Goal: Task Accomplishment & Management: Complete application form

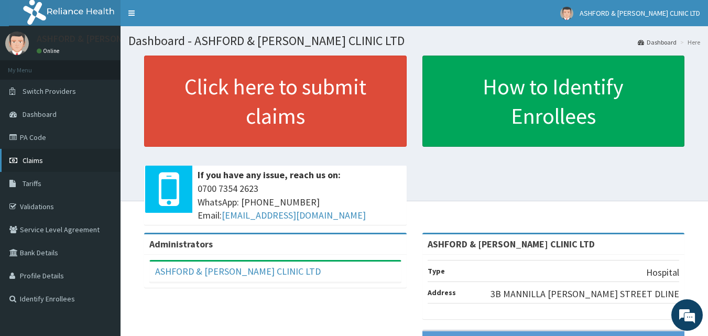
click at [48, 160] on link "Claims" at bounding box center [60, 160] width 120 height 23
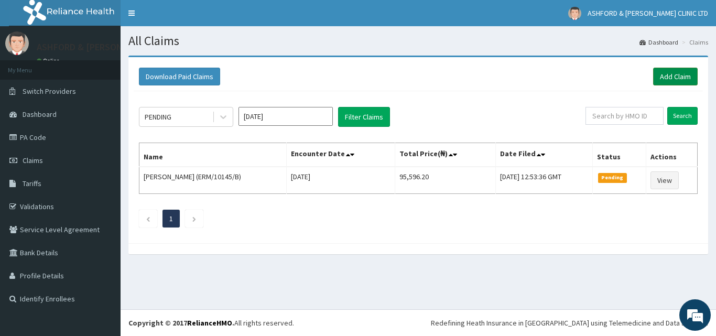
click at [680, 75] on link "Add Claim" at bounding box center [675, 77] width 45 height 18
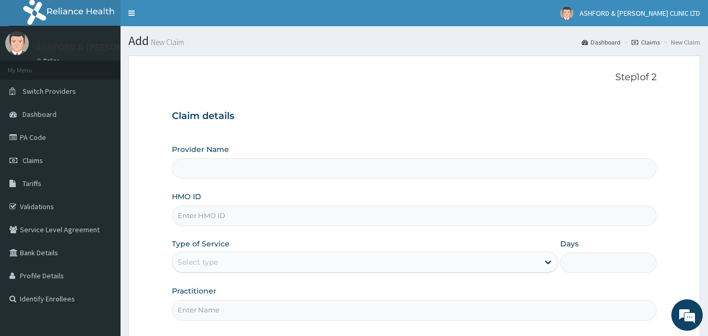
click at [198, 218] on input "HMO ID" at bounding box center [414, 215] width 485 height 20
type input "ASHFORD & [PERSON_NAME] CLINIC LTD"
type input "OSR/10054/A"
click at [229, 260] on div "Select type" at bounding box center [355, 262] width 366 height 17
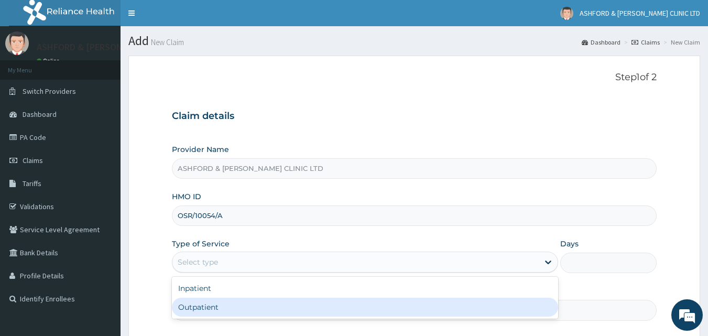
click at [233, 309] on div "Outpatient" at bounding box center [365, 307] width 386 height 19
type input "1"
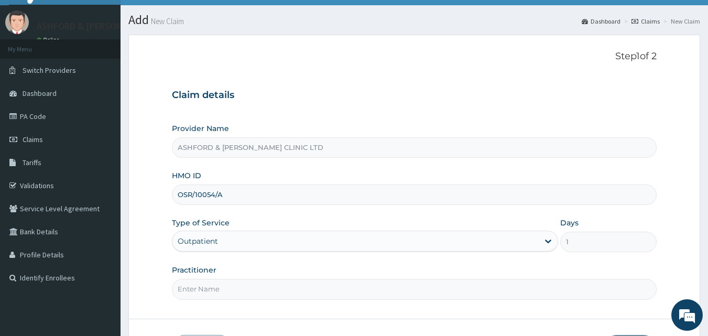
scroll to position [98, 0]
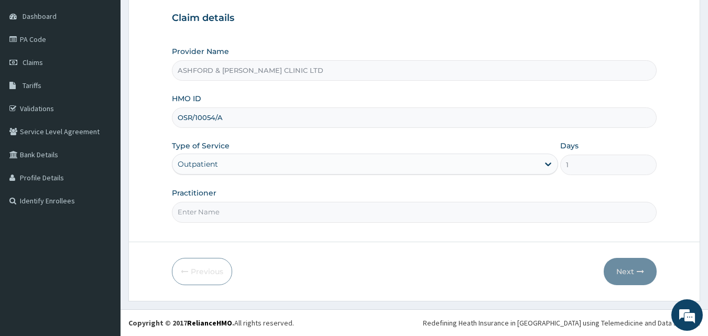
click at [262, 219] on input "Practitioner" at bounding box center [414, 212] width 485 height 20
type input "J.U.ADJUGAH"
click at [628, 271] on button "Next" at bounding box center [630, 271] width 53 height 27
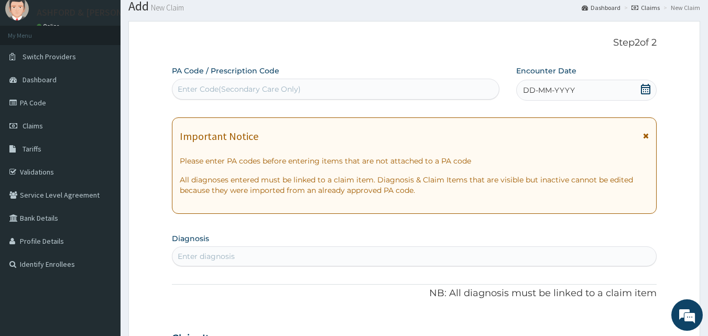
scroll to position [0, 0]
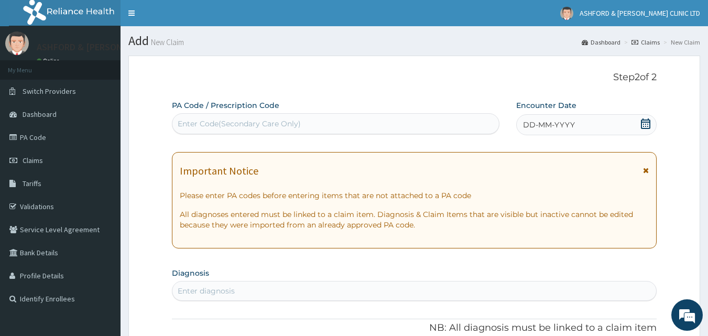
click at [644, 124] on icon at bounding box center [645, 123] width 10 height 10
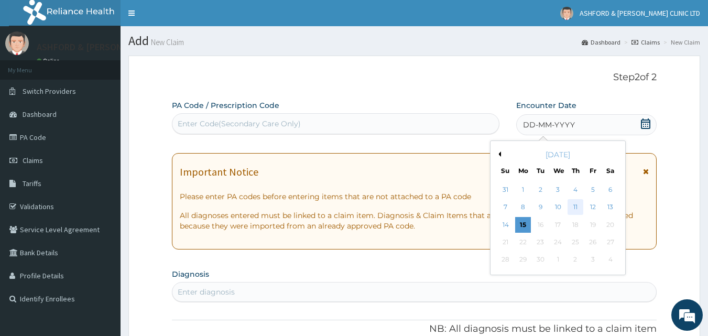
click at [575, 209] on div "11" at bounding box center [575, 208] width 16 height 16
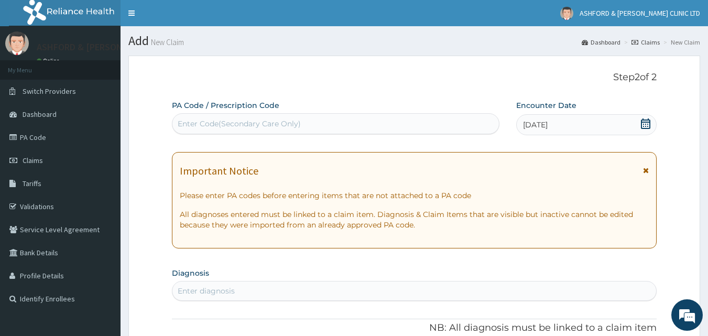
click at [207, 288] on div "Enter diagnosis" at bounding box center [206, 291] width 57 height 10
type input "MALARI"
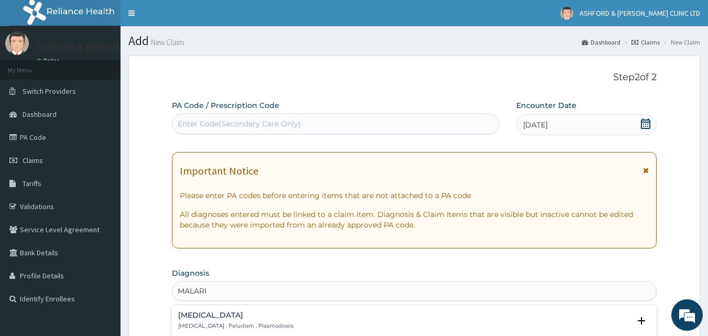
click at [214, 317] on h4 "Malaria" at bounding box center [235, 315] width 115 height 8
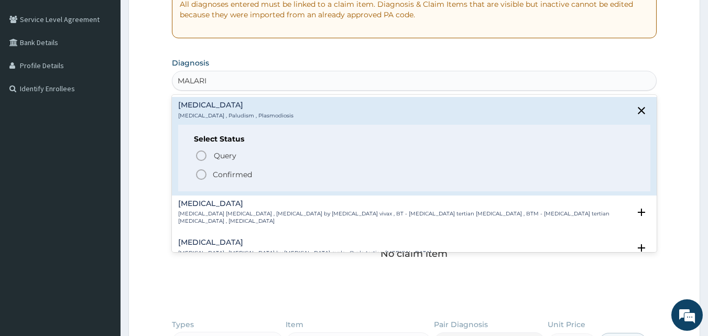
scroll to position [238, 0]
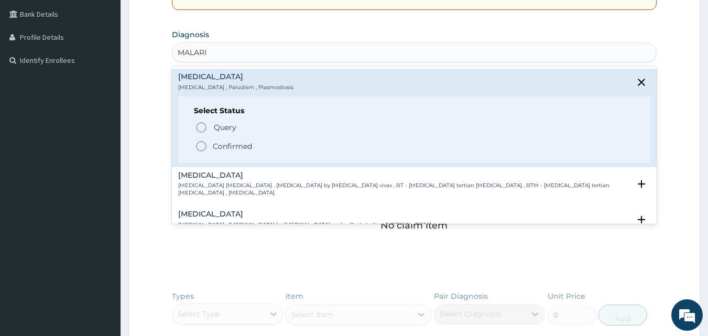
click at [202, 147] on icon "status option filled" at bounding box center [201, 146] width 13 height 13
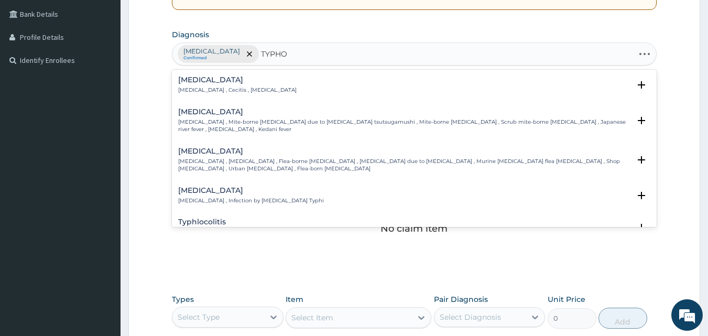
type input "TYPHOI"
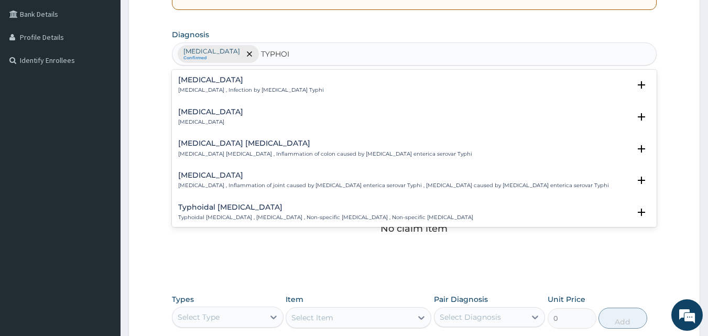
click at [218, 84] on h4 "Typhoid fever" at bounding box center [251, 80] width 146 height 8
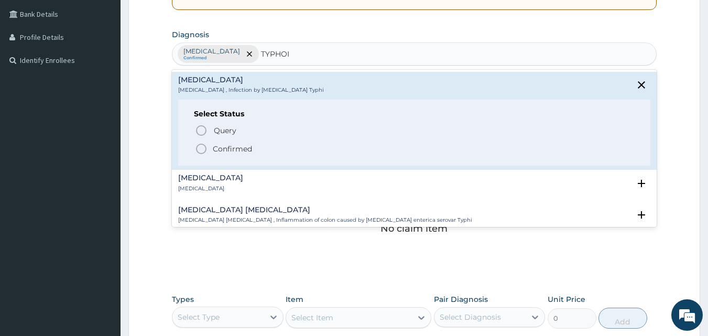
click at [199, 148] on icon "status option filled" at bounding box center [201, 149] width 13 height 13
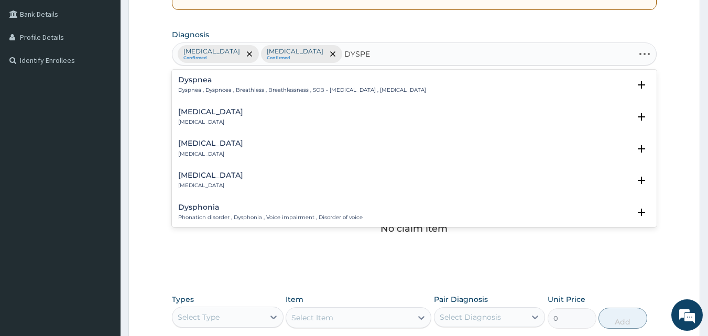
type input "DYSPEP"
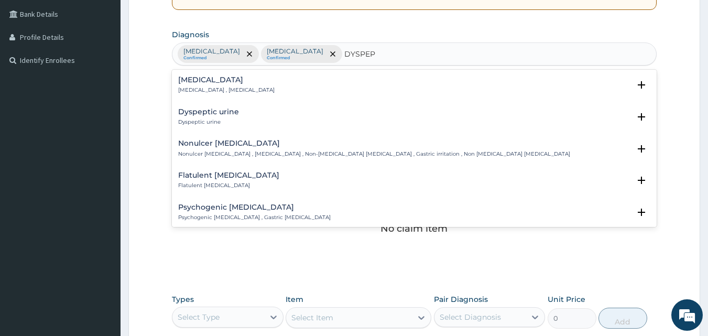
click at [222, 88] on p "Indigestion , Dyspepsia" at bounding box center [226, 89] width 96 height 7
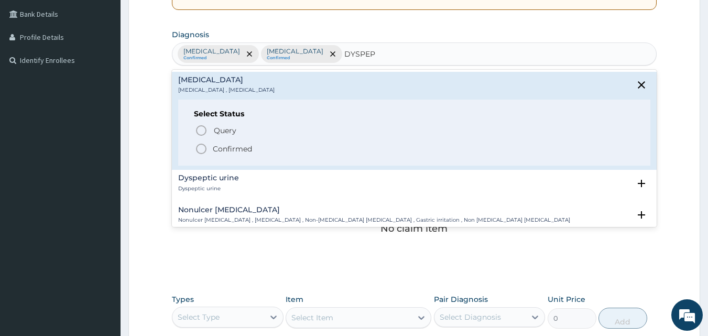
click at [203, 149] on icon "status option filled" at bounding box center [201, 149] width 13 height 13
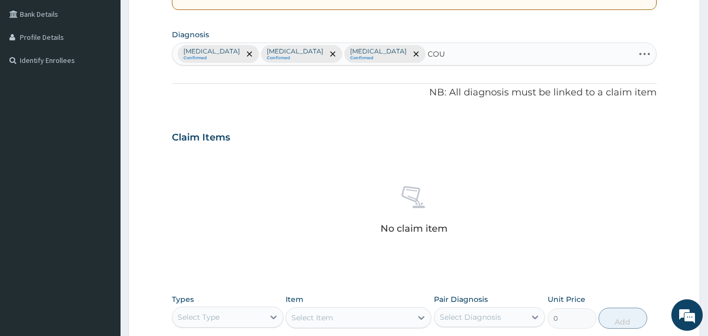
type input "COUG"
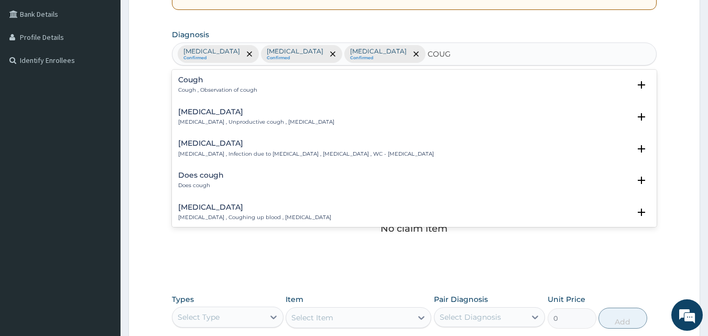
click at [193, 79] on h4 "Cough" at bounding box center [217, 80] width 79 height 8
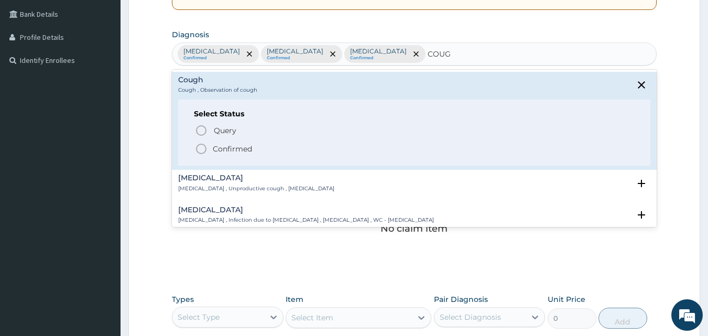
click at [202, 149] on icon "status option filled" at bounding box center [201, 149] width 13 height 13
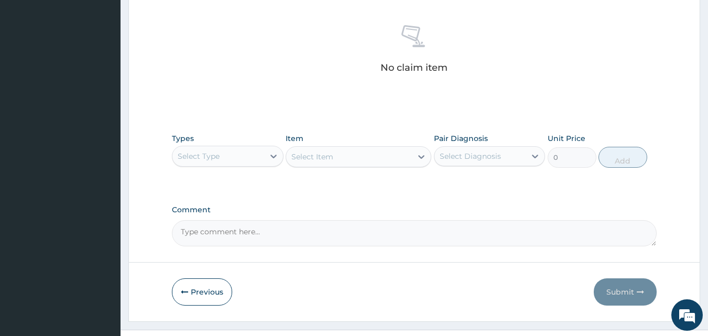
scroll to position [413, 0]
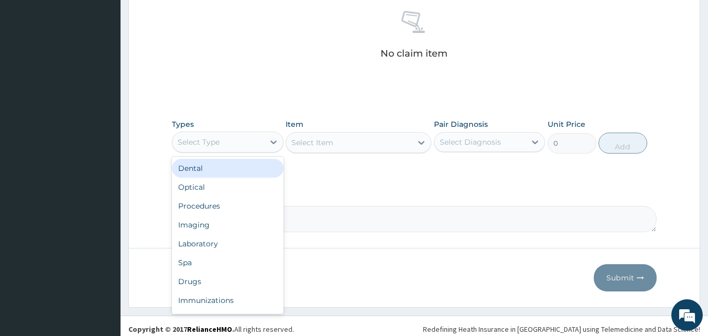
click at [233, 145] on div "Select Type" at bounding box center [218, 142] width 92 height 17
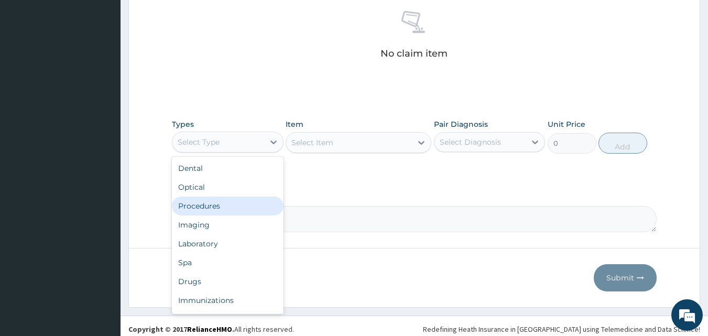
click at [235, 211] on div "Procedures" at bounding box center [228, 205] width 112 height 19
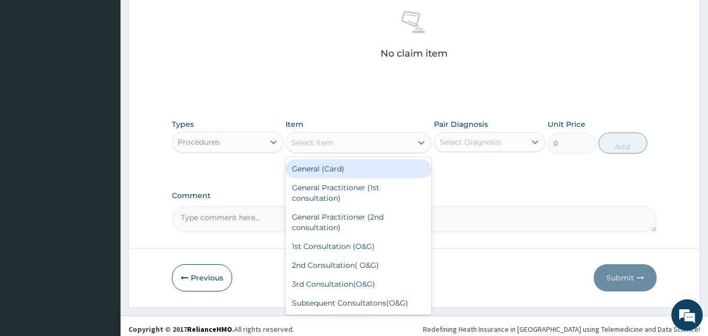
click at [338, 141] on div "Select Item" at bounding box center [349, 142] width 126 height 17
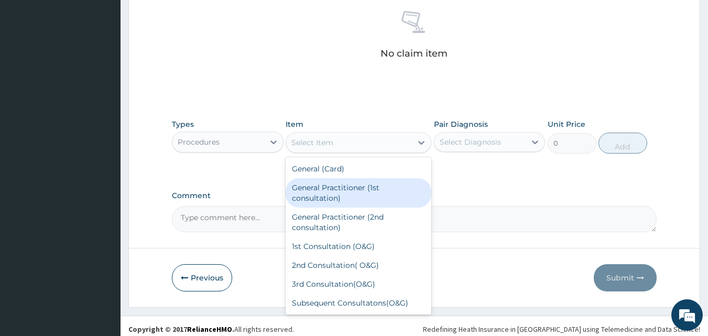
click at [339, 194] on div "General Practitioner (1st consultation)" at bounding box center [359, 192] width 146 height 29
type input "1500"
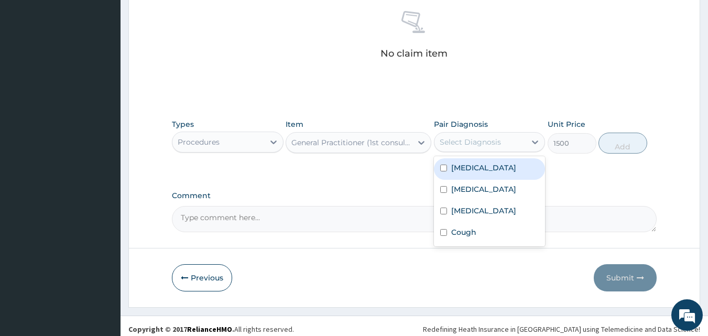
click at [470, 139] on div "Select Diagnosis" at bounding box center [470, 142] width 61 height 10
click at [461, 169] on label "Malaria" at bounding box center [483, 167] width 65 height 10
checkbox input "true"
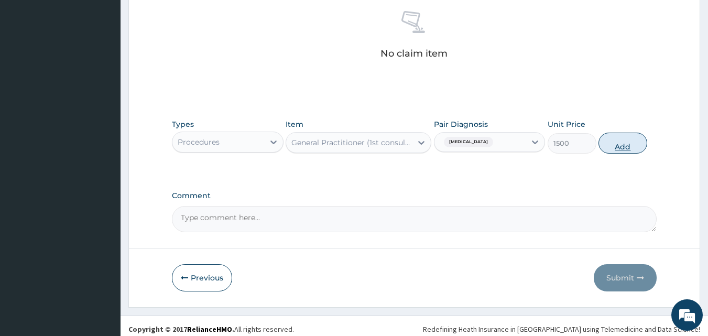
click at [627, 146] on button "Add" at bounding box center [622, 143] width 49 height 21
type input "0"
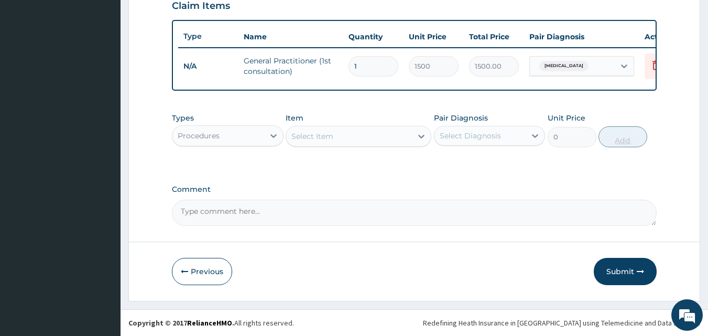
scroll to position [378, 0]
click at [235, 136] on div "Procedures" at bounding box center [218, 135] width 92 height 17
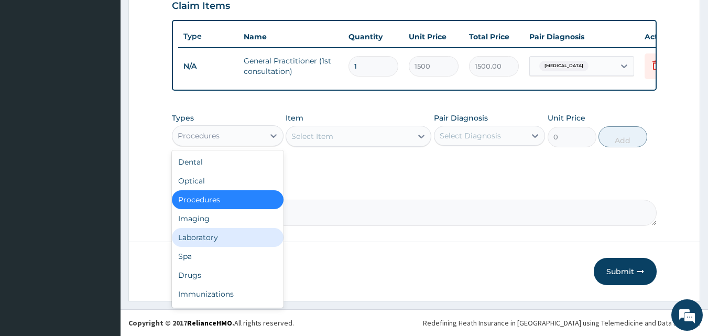
click at [237, 237] on div "Laboratory" at bounding box center [228, 237] width 112 height 19
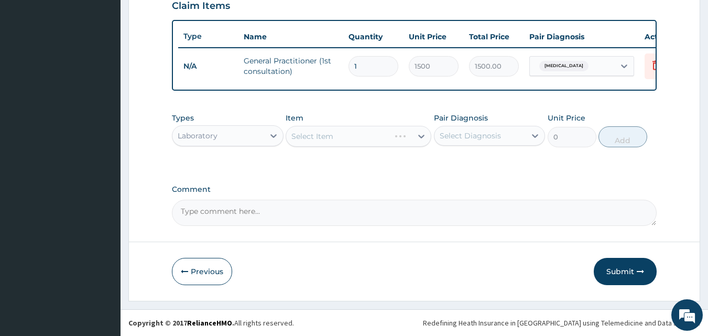
click at [336, 136] on div "Select Item" at bounding box center [359, 136] width 146 height 21
click at [336, 135] on div "Select Item" at bounding box center [349, 136] width 126 height 17
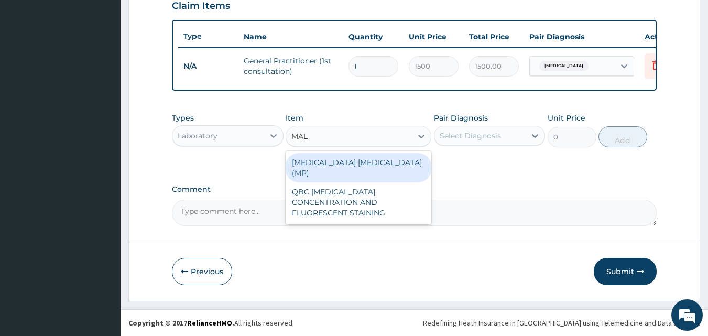
type input "MALA"
click at [345, 166] on div "MALARIA PARASITE (MP)" at bounding box center [359, 167] width 146 height 29
type input "1000"
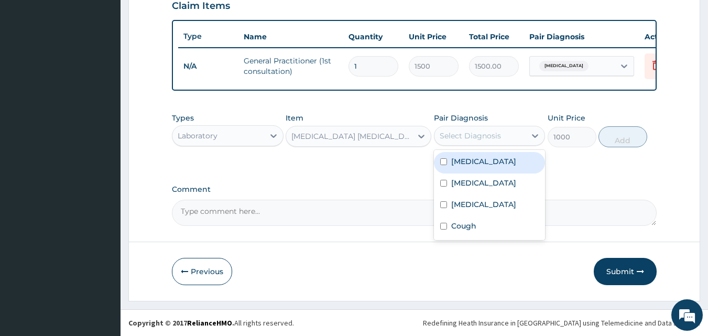
click at [496, 137] on div "Select Diagnosis" at bounding box center [470, 135] width 61 height 10
click at [485, 163] on div "Malaria" at bounding box center [490, 162] width 112 height 21
checkbox input "true"
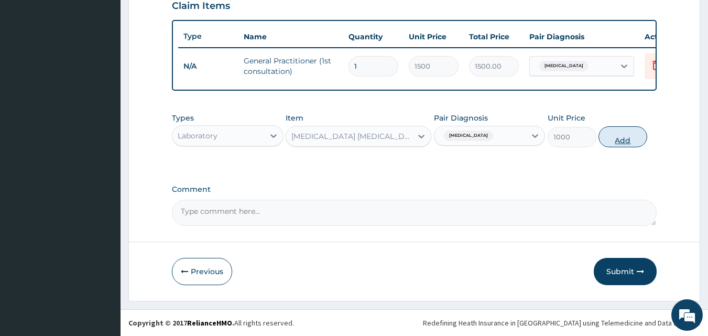
click at [618, 139] on button "Add" at bounding box center [622, 136] width 49 height 21
type input "0"
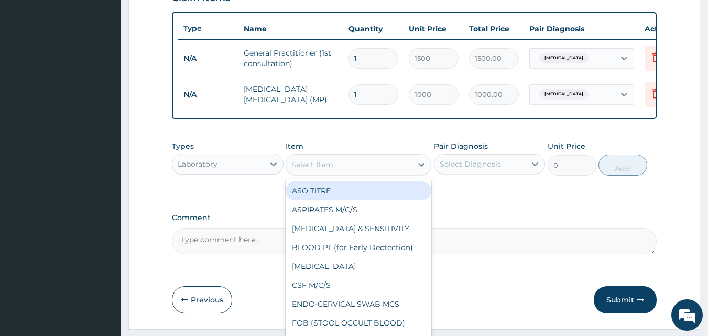
click at [334, 173] on div "Select Item" at bounding box center [349, 164] width 126 height 17
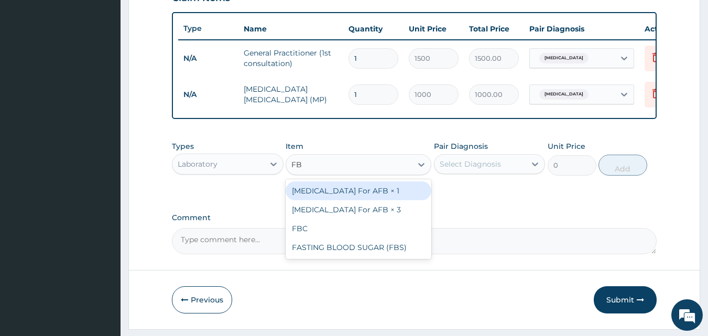
type input "FBC"
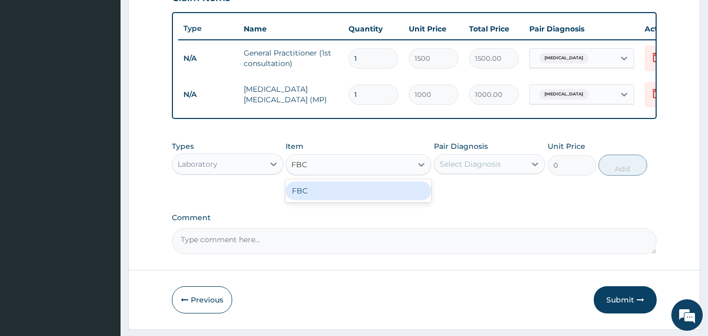
click at [354, 196] on div "FBC" at bounding box center [359, 190] width 146 height 19
type input "2000"
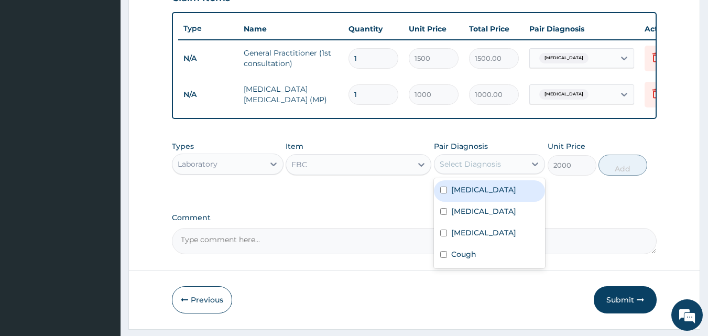
click at [458, 169] on div "Select Diagnosis" at bounding box center [470, 164] width 61 height 10
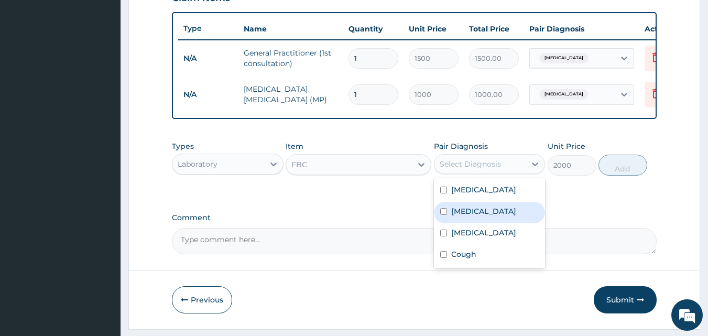
click at [457, 216] on label "Typhoid fever" at bounding box center [483, 211] width 65 height 10
checkbox input "true"
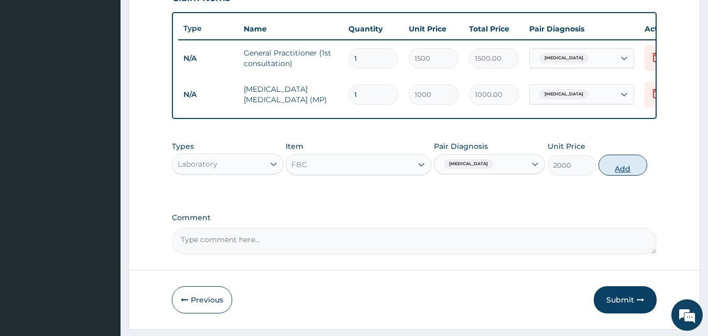
click at [630, 173] on button "Add" at bounding box center [622, 165] width 49 height 21
type input "0"
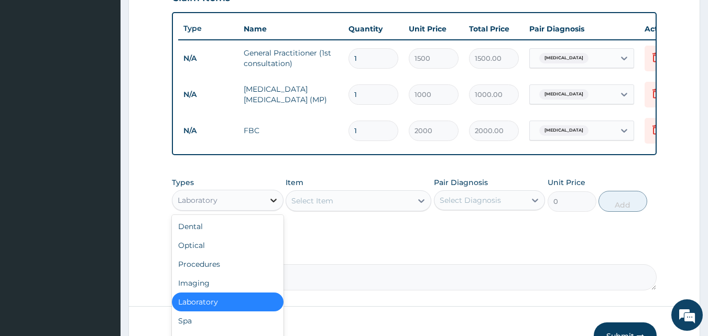
click at [266, 207] on div at bounding box center [273, 200] width 19 height 19
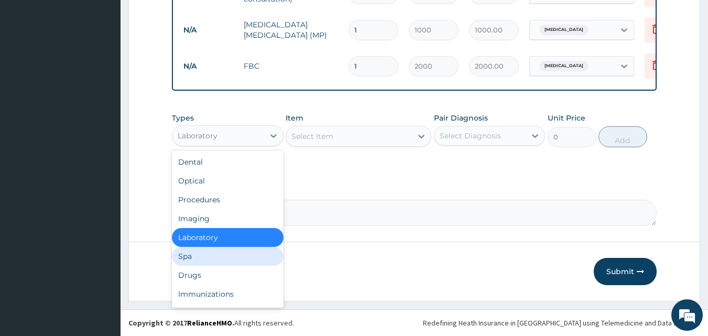
scroll to position [450, 0]
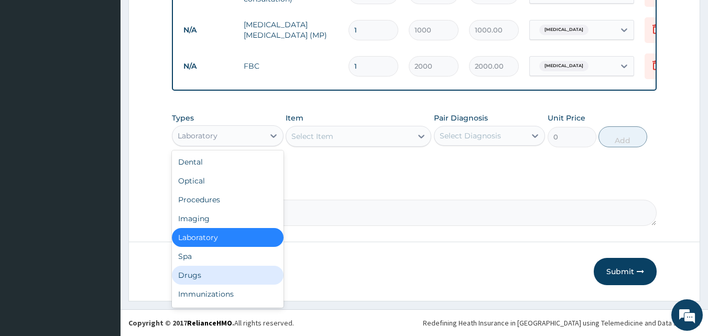
click at [253, 275] on div "Drugs" at bounding box center [228, 275] width 112 height 19
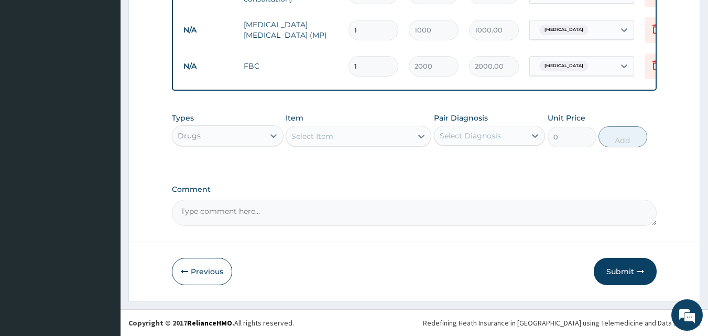
click at [339, 137] on div "Select Item" at bounding box center [349, 136] width 126 height 17
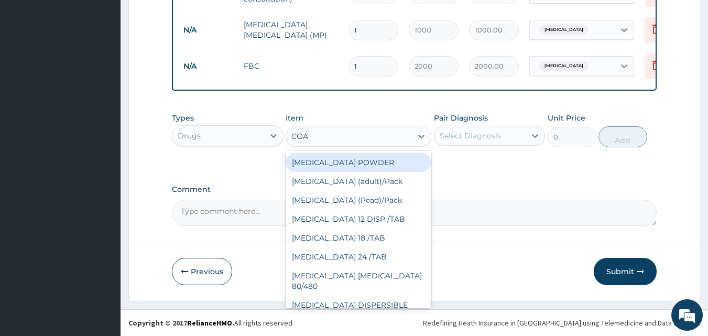
type input "COAR"
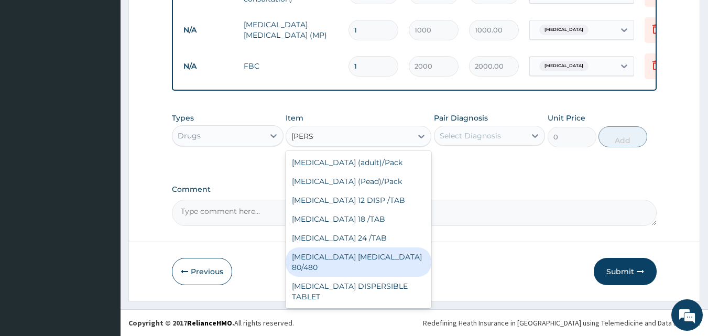
click at [368, 255] on div "COARTEM D TAB 80/480" at bounding box center [359, 261] width 146 height 29
type input "1039.5"
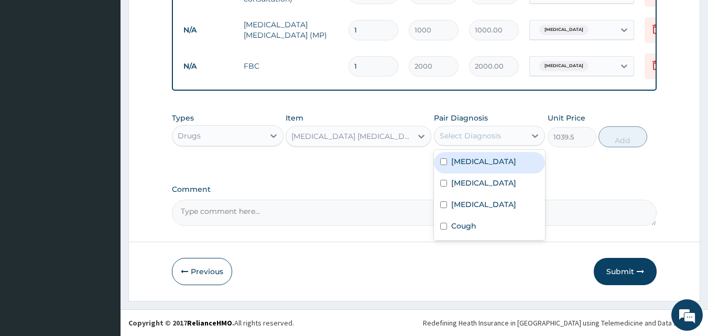
click at [523, 136] on div "Select Diagnosis" at bounding box center [480, 135] width 92 height 17
click at [492, 166] on div "Malaria" at bounding box center [490, 162] width 112 height 21
checkbox input "true"
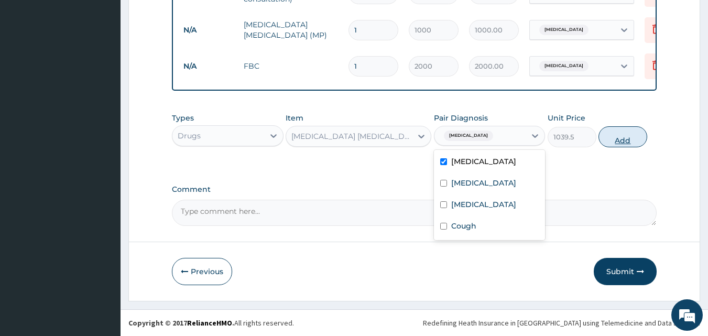
click at [617, 139] on button "Add" at bounding box center [622, 136] width 49 height 21
type input "0"
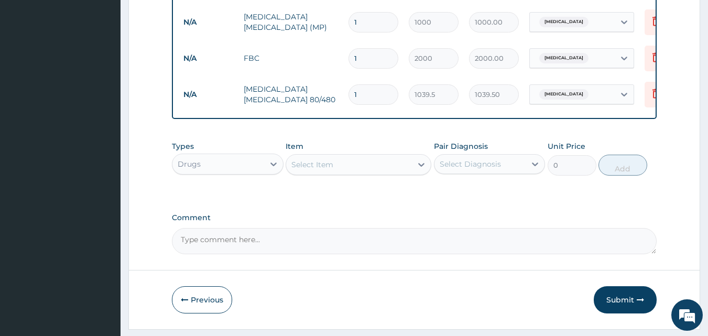
click at [330, 170] on div "Select Item" at bounding box center [312, 164] width 42 height 10
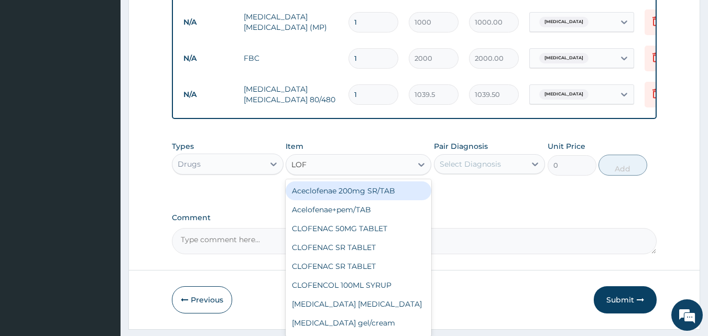
type input "LOFN"
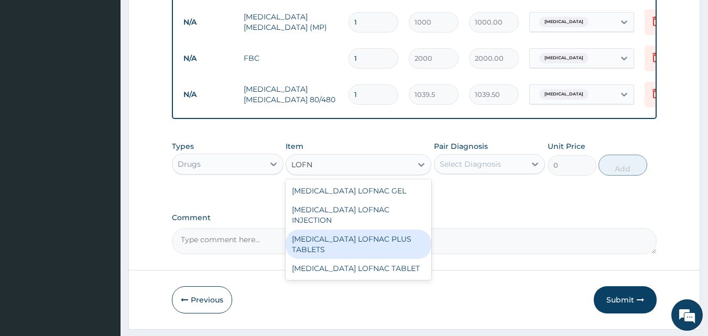
click at [359, 234] on div "Diclofenac LOFNAC PLUS TABLETS" at bounding box center [359, 243] width 146 height 29
type input "94.5"
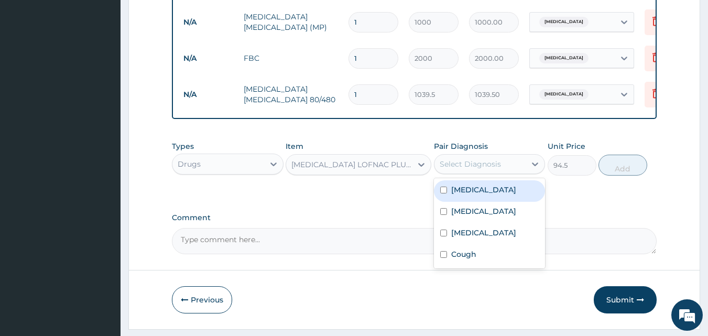
click at [458, 169] on div "Select Diagnosis" at bounding box center [470, 164] width 61 height 10
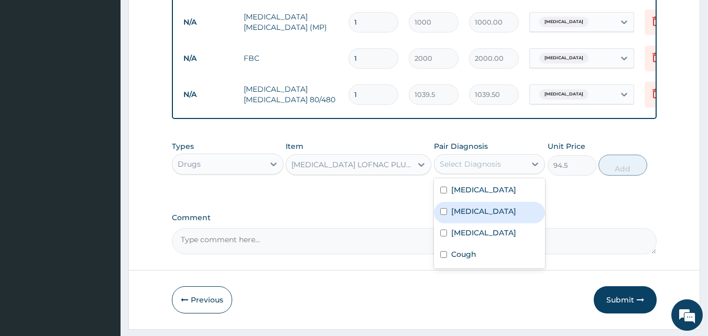
click at [447, 223] on div "Typhoid fever" at bounding box center [490, 212] width 112 height 21
checkbox input "true"
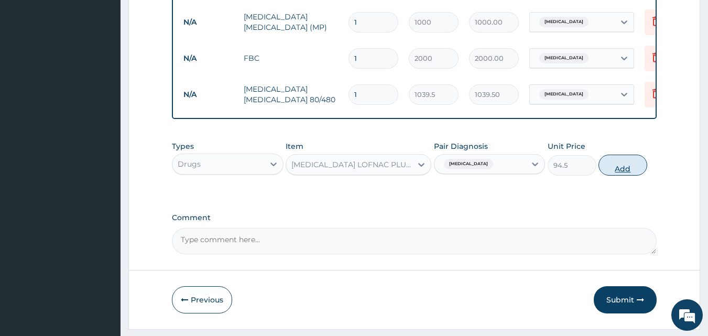
click at [623, 175] on button "Add" at bounding box center [622, 165] width 49 height 21
type input "0"
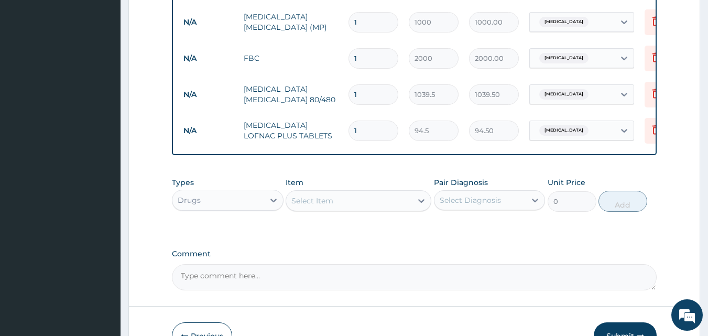
type input "10"
type input "945.00"
type input "10"
click at [316, 205] on div "Select Item" at bounding box center [312, 200] width 42 height 10
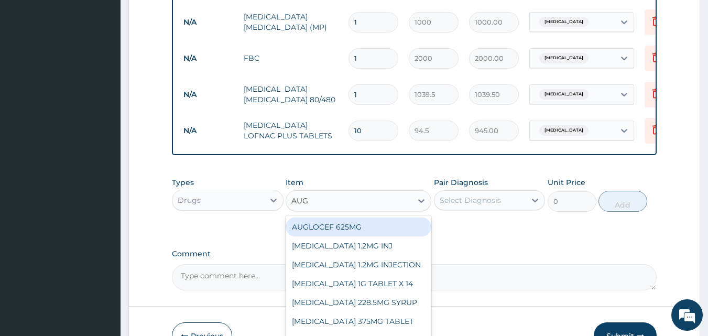
type input "AUGL"
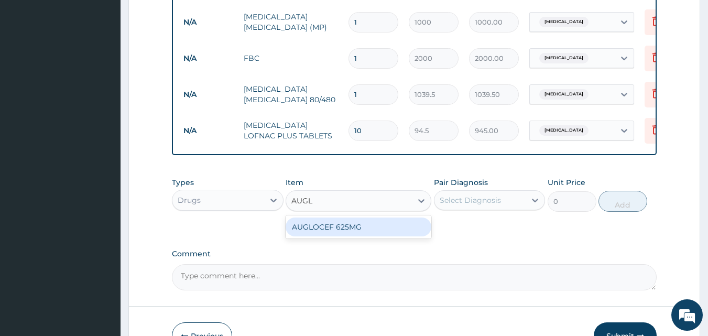
click at [339, 236] on div "AUGLOCEF 625MG" at bounding box center [359, 226] width 146 height 19
type input "882"
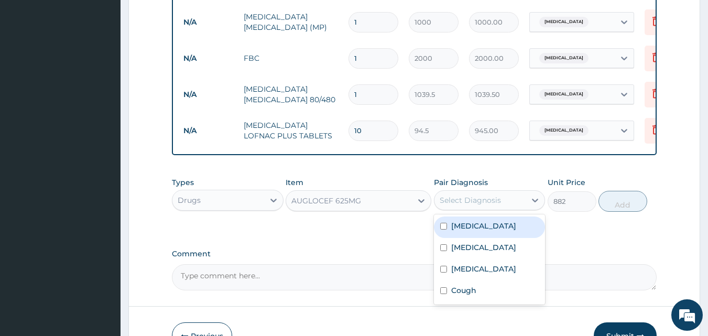
click at [462, 205] on div "Select Diagnosis" at bounding box center [470, 200] width 61 height 10
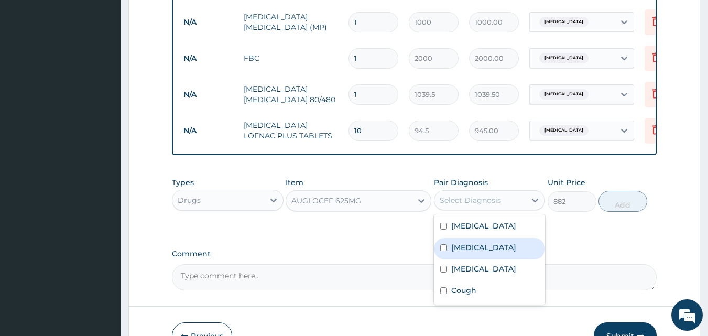
click at [444, 251] on input "checkbox" at bounding box center [443, 247] width 7 height 7
checkbox input "true"
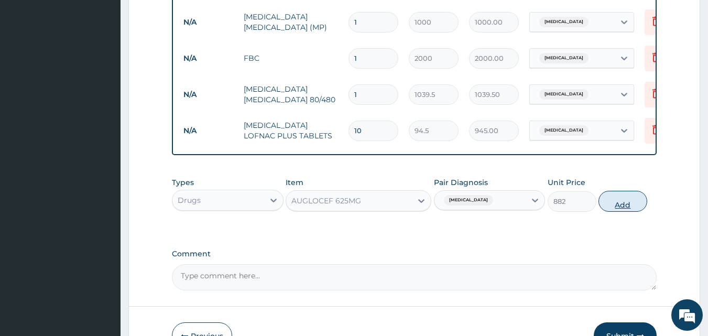
click at [616, 210] on button "Add" at bounding box center [622, 201] width 49 height 21
type input "0"
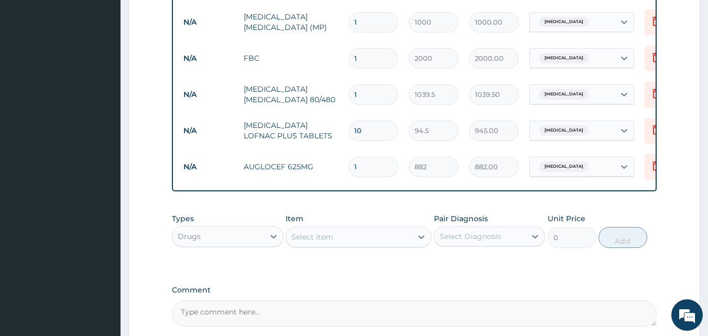
type input "14"
type input "12348.00"
type input "14"
click at [327, 242] on div "Select Item" at bounding box center [312, 237] width 42 height 10
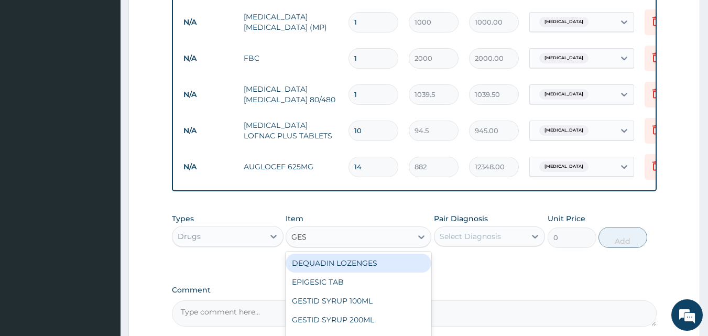
type input "GEST"
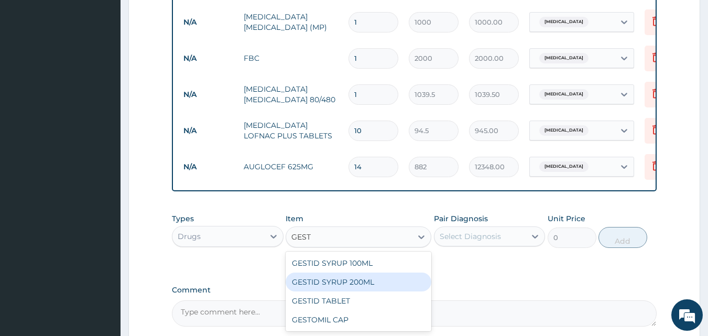
click at [317, 291] on div "GESTID SYRUP 200ML" at bounding box center [359, 281] width 146 height 19
type input "441"
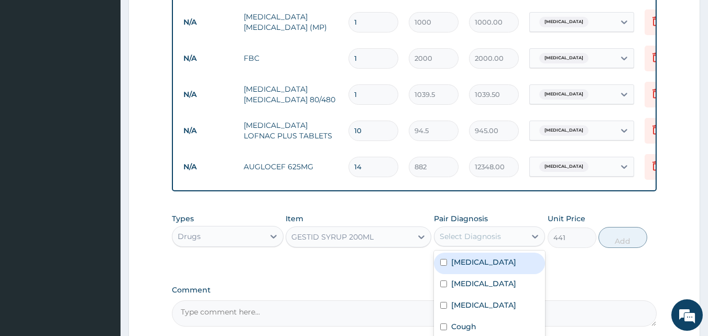
click at [488, 242] on div "Select Diagnosis" at bounding box center [470, 236] width 61 height 10
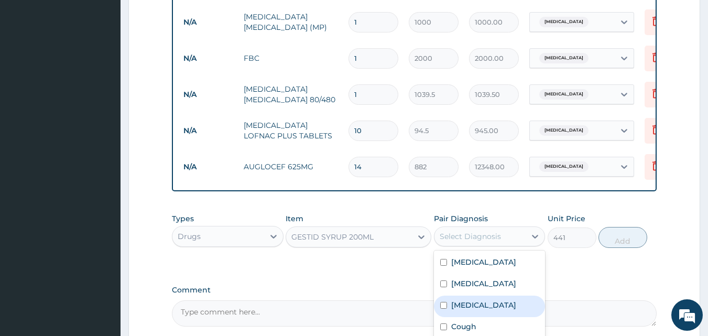
click at [443, 309] on input "checkbox" at bounding box center [443, 305] width 7 height 7
checkbox input "true"
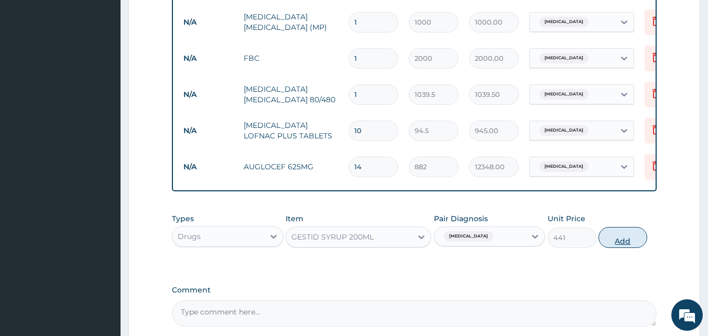
click at [626, 247] on button "Add" at bounding box center [622, 237] width 49 height 21
type input "0"
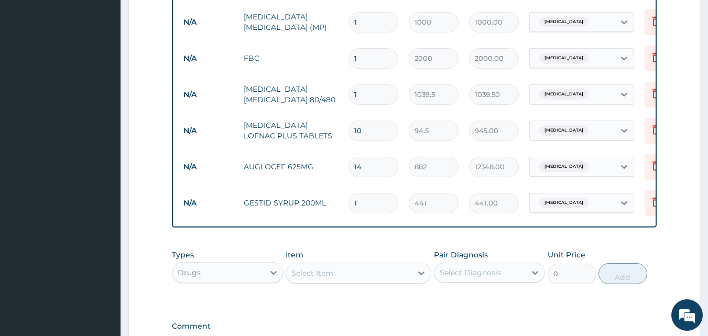
click at [353, 281] on div "Select Item" at bounding box center [349, 273] width 126 height 17
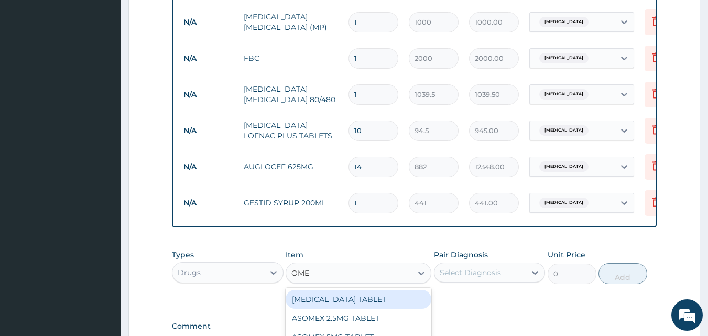
type input "OMEP"
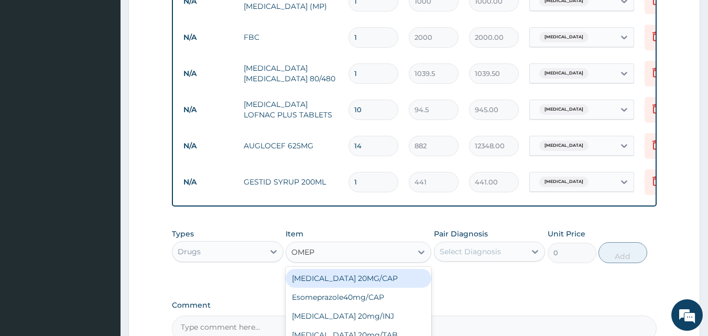
scroll to position [555, 0]
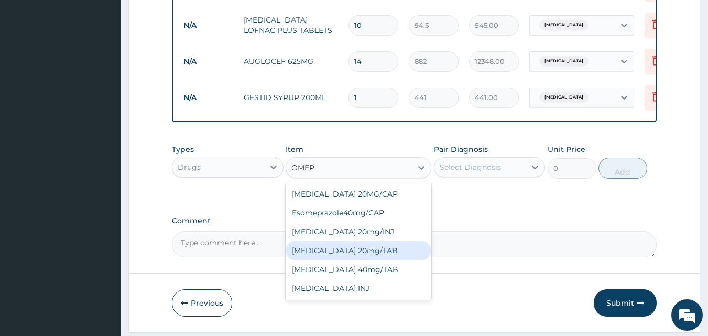
click at [347, 258] on div "OMEPRAZOLE 20mg/TAB" at bounding box center [359, 250] width 146 height 19
type input "94.5"
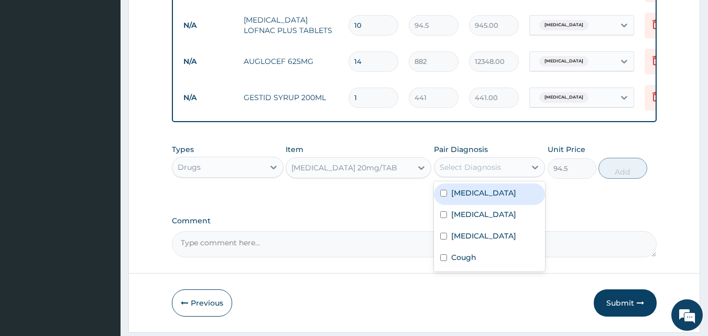
click at [489, 171] on div "Select Diagnosis" at bounding box center [470, 167] width 61 height 10
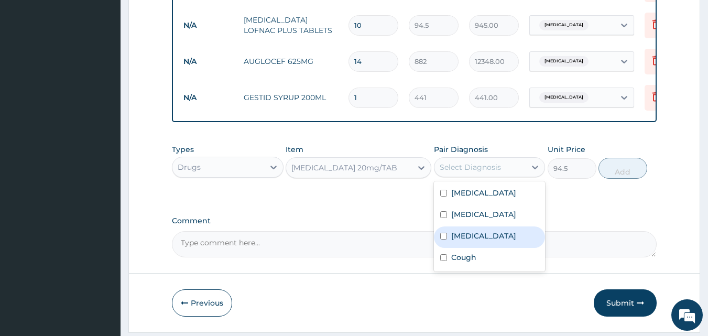
click at [443, 239] on input "checkbox" at bounding box center [443, 236] width 7 height 7
checkbox input "true"
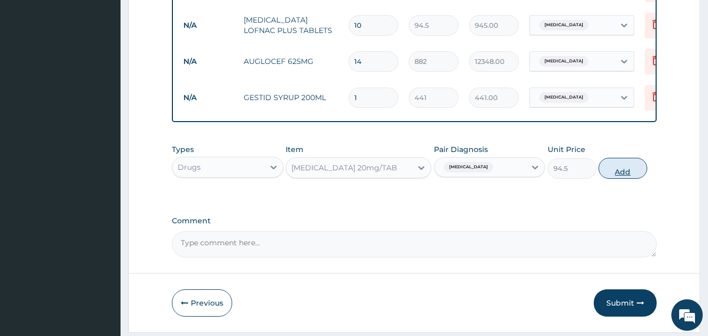
click at [629, 179] on button "Add" at bounding box center [622, 168] width 49 height 21
type input "0"
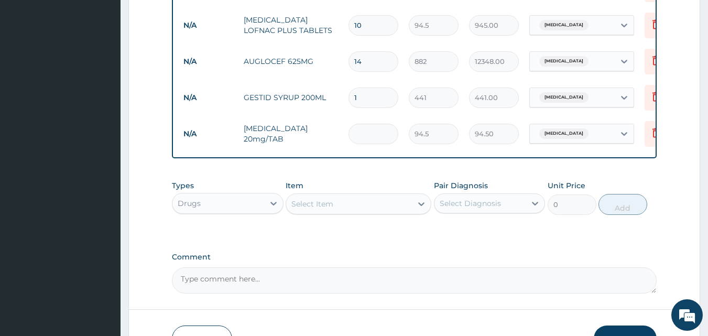
type input "0.00"
type input "2"
type input "189.00"
type input "20"
type input "1890.00"
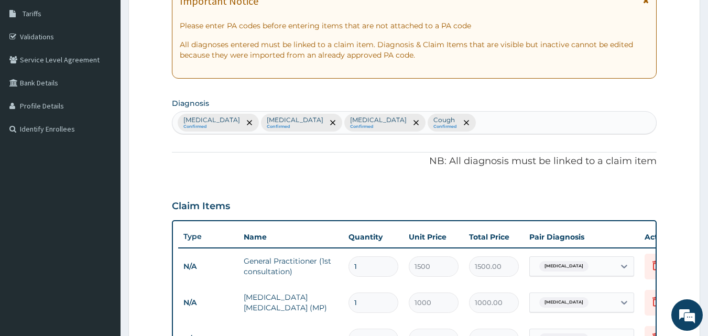
scroll to position [156, 0]
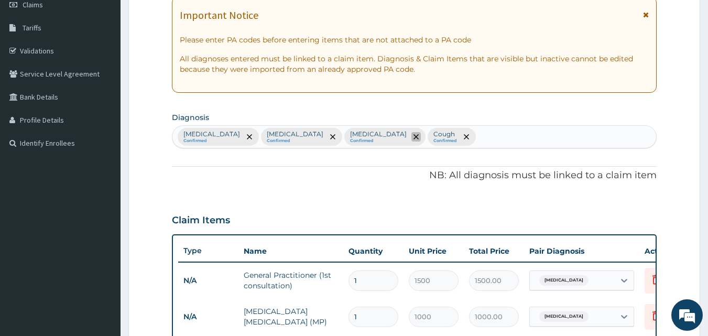
click at [413, 138] on icon "remove selection option" at bounding box center [415, 136] width 5 height 5
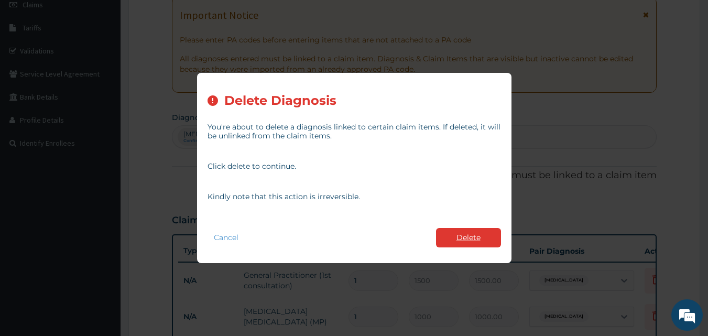
type input "20"
click at [469, 237] on button "Delete" at bounding box center [468, 237] width 65 height 19
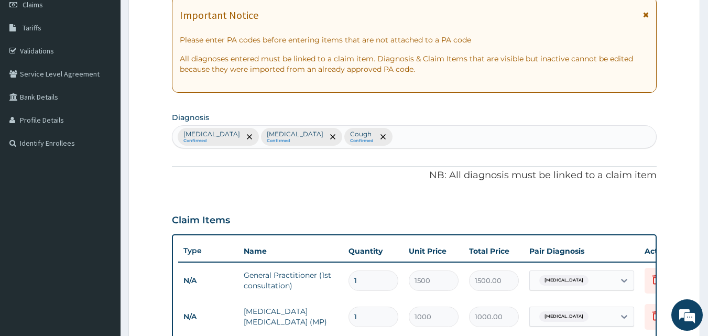
click at [360, 137] on div "Malaria Confirmed Typhoid fever Confirmed Cough Confirmed" at bounding box center [414, 137] width 484 height 22
type input "PEPTIC"
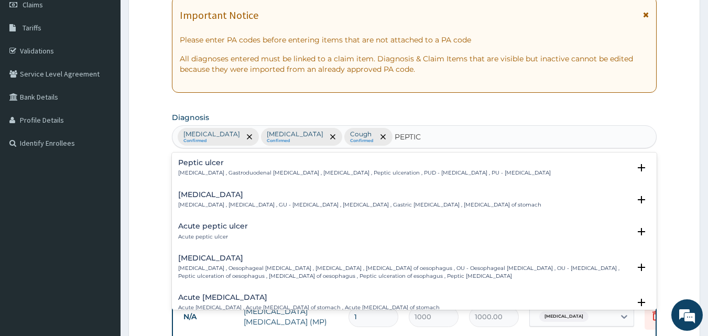
click at [209, 161] on h4 "Peptic ulcer" at bounding box center [364, 163] width 372 height 8
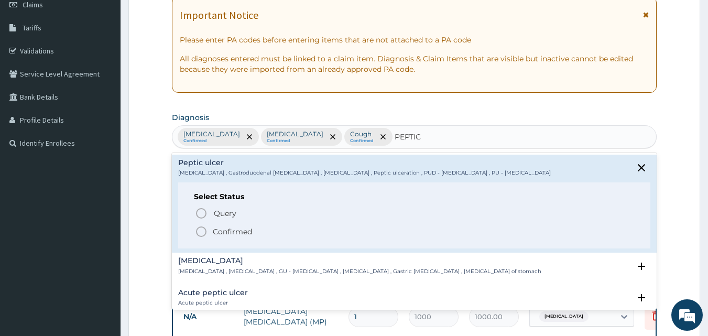
click at [202, 232] on icon "status option filled" at bounding box center [201, 231] width 13 height 13
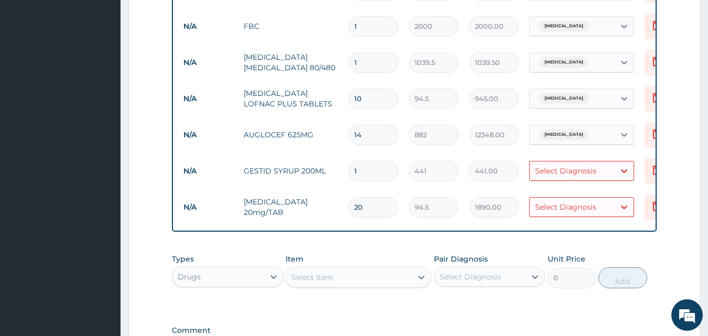
scroll to position [492, 0]
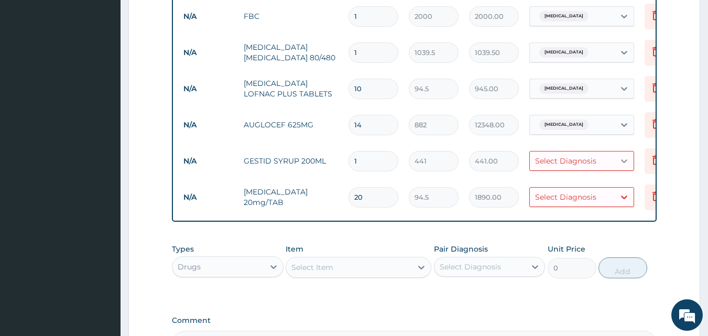
click at [625, 161] on icon at bounding box center [624, 161] width 6 height 4
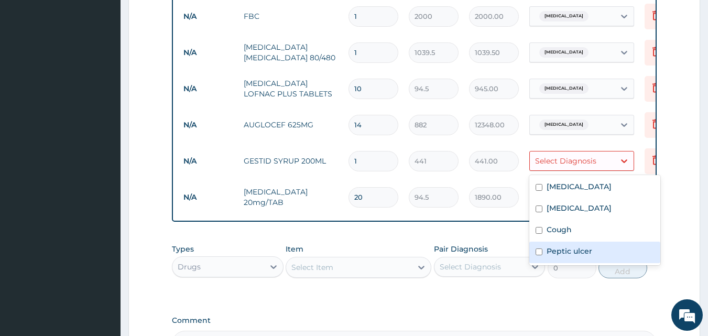
click at [540, 254] on input "checkbox" at bounding box center [538, 251] width 7 height 7
checkbox input "true"
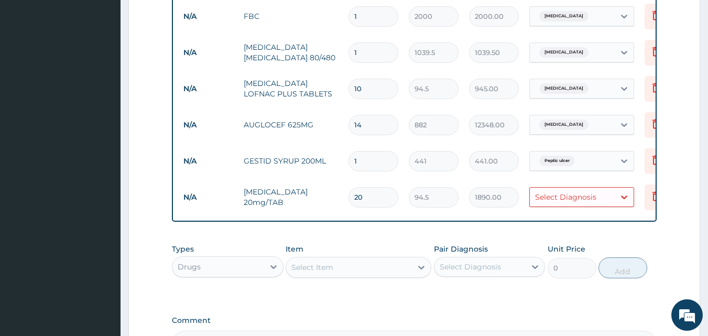
click at [623, 196] on icon at bounding box center [624, 197] width 10 height 10
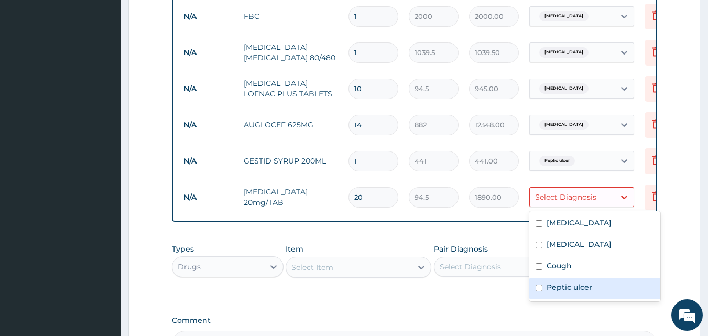
click at [539, 287] on input "checkbox" at bounding box center [538, 287] width 7 height 7
checkbox input "true"
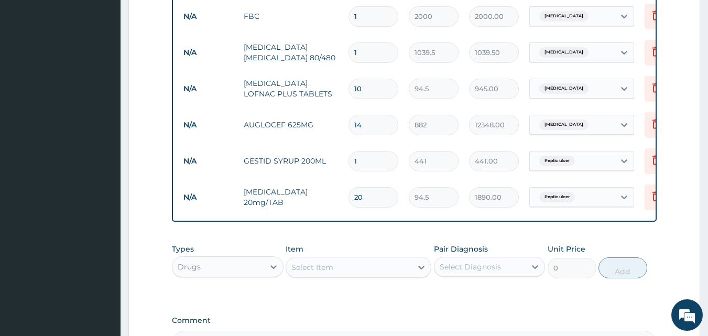
click at [346, 276] on div "Select Item" at bounding box center [349, 267] width 126 height 17
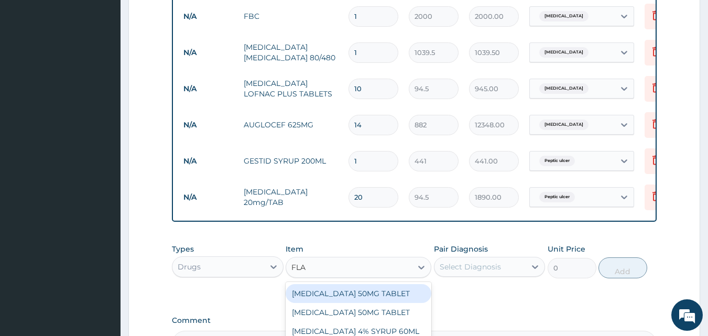
type input "FLAG"
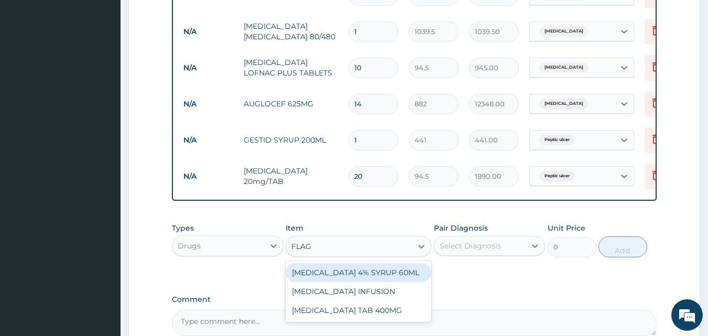
scroll to position [597, 0]
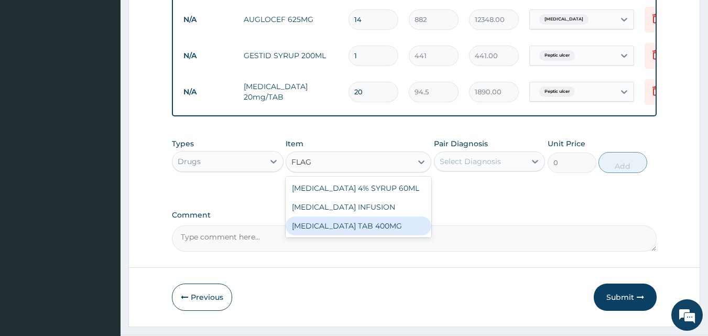
click at [352, 233] on div "FLAGYL TAB 400MG" at bounding box center [359, 225] width 146 height 19
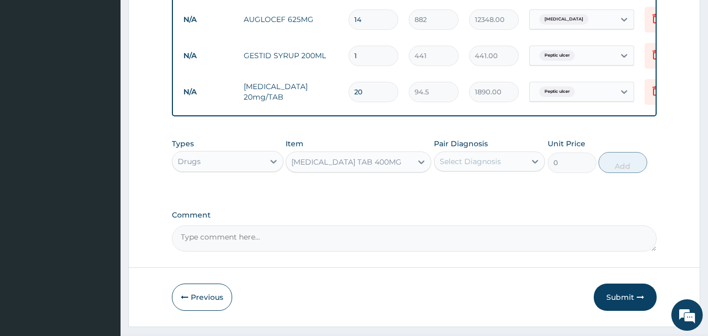
type input "31.5"
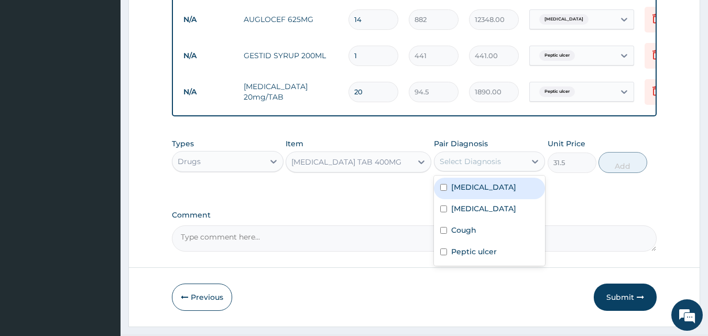
click at [469, 167] on div "Select Diagnosis" at bounding box center [470, 161] width 61 height 10
click at [421, 167] on icon at bounding box center [421, 162] width 10 height 10
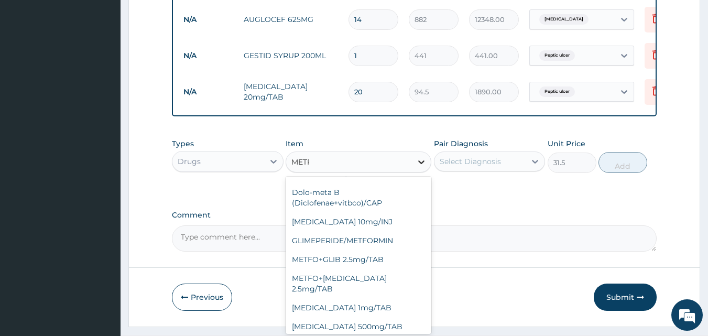
scroll to position [0, 0]
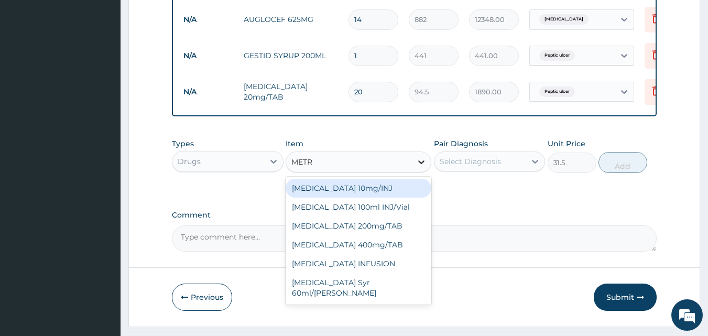
type input "METRO"
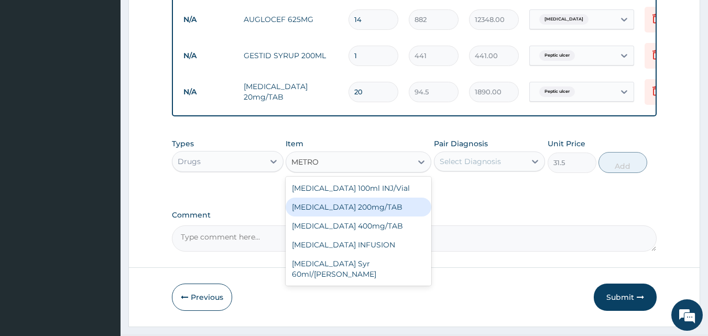
click at [353, 216] on div "METRONIDAZOLE 200mg/TAB" at bounding box center [359, 207] width 146 height 19
type input "9.45"
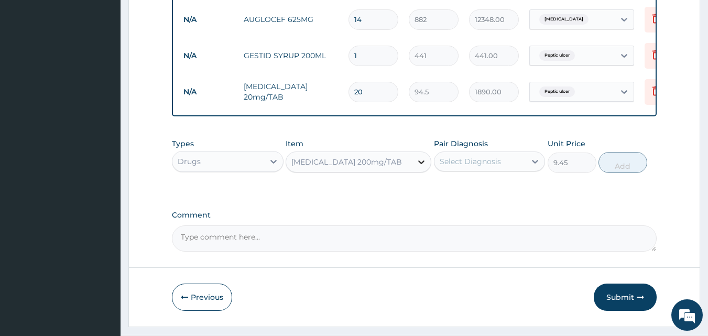
click at [419, 164] on icon at bounding box center [421, 162] width 6 height 4
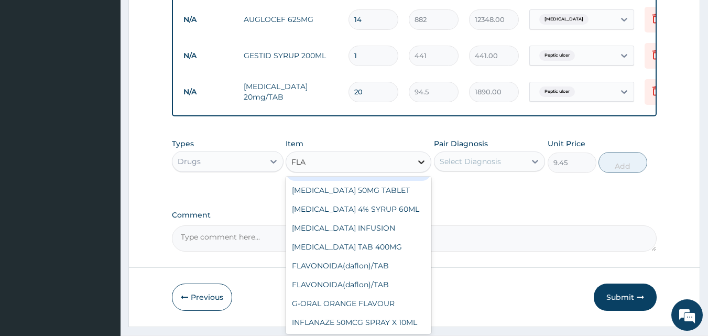
scroll to position [27, 0]
type input "FLAG"
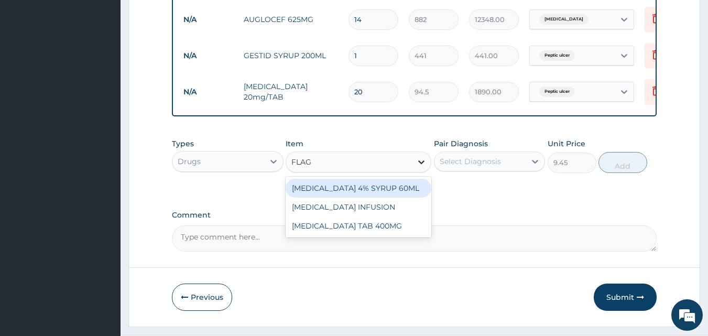
scroll to position [0, 0]
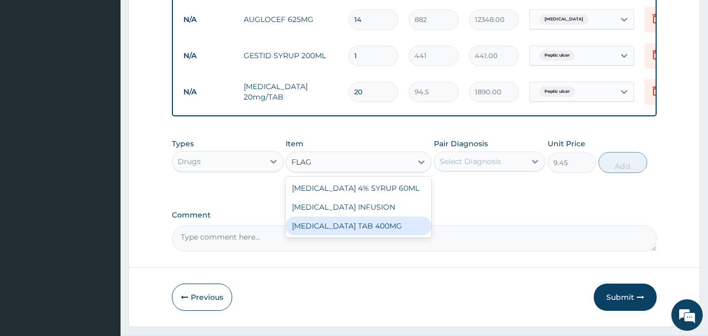
click at [379, 235] on div "FLAGYL TAB 400MG" at bounding box center [359, 225] width 146 height 19
type input "31.5"
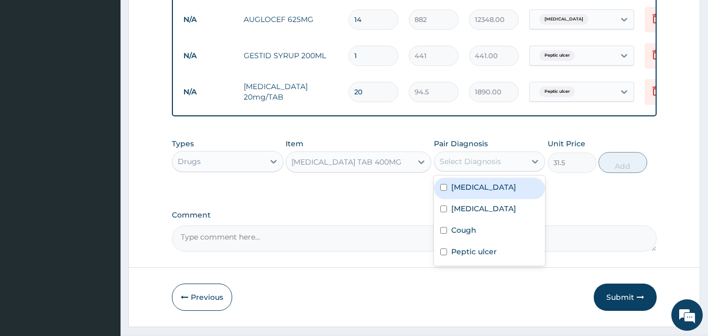
click at [487, 167] on div "Select Diagnosis" at bounding box center [470, 161] width 61 height 10
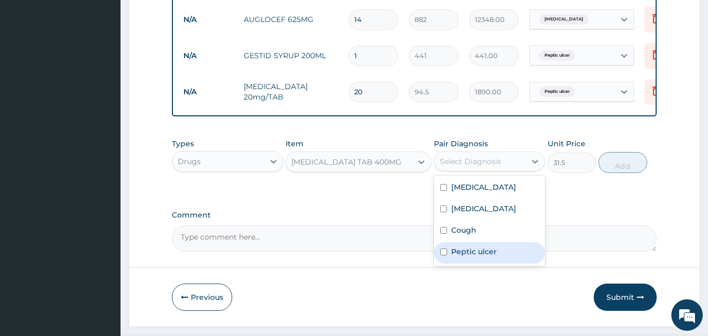
click at [443, 255] on input "checkbox" at bounding box center [443, 251] width 7 height 7
checkbox input "true"
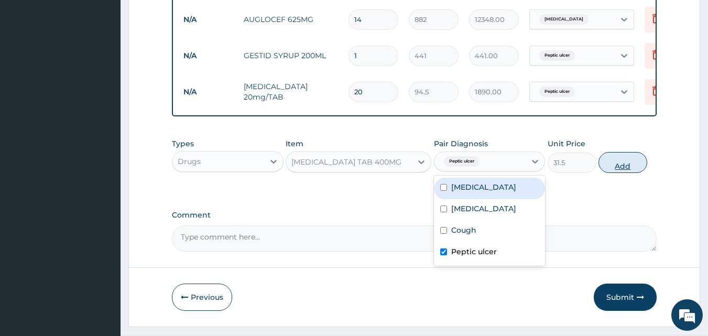
click at [618, 173] on button "Add" at bounding box center [622, 162] width 49 height 21
type input "0"
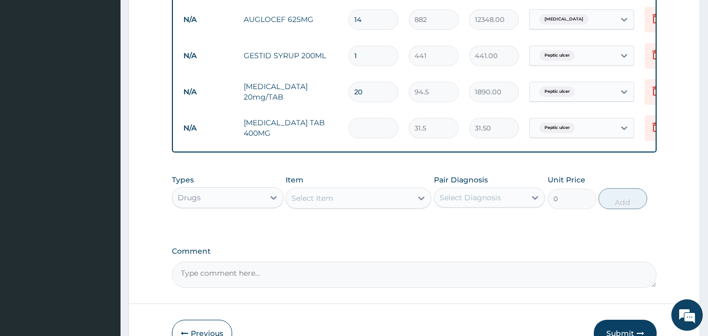
type input "0.00"
type input "2"
type input "63.00"
type input "20"
type input "630.00"
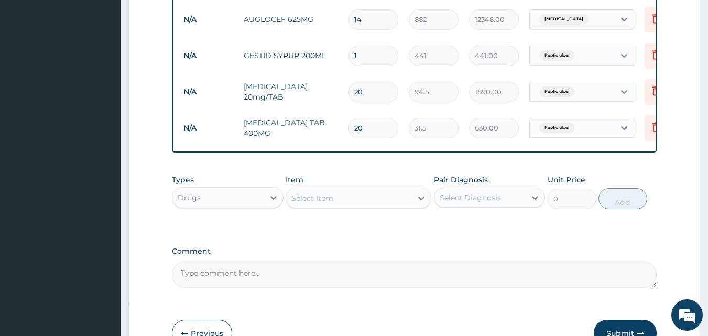
scroll to position [618, 0]
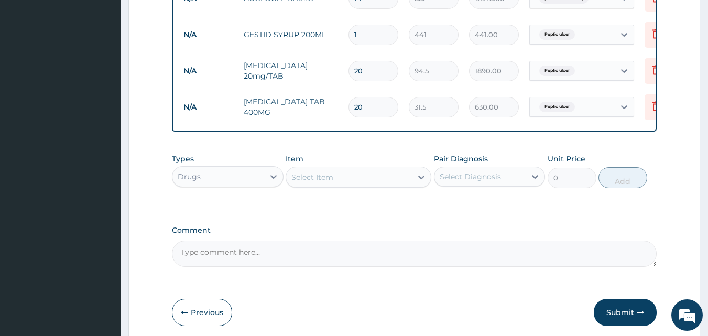
type input "20"
click at [316, 182] on div "Select Item" at bounding box center [312, 177] width 42 height 10
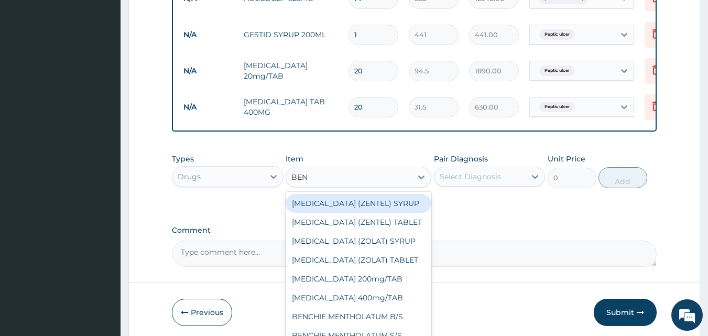
type input "BENY"
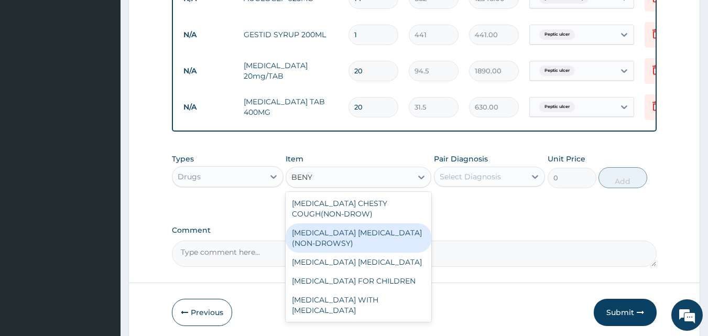
click at [354, 248] on div "BENYLIN DRY COUGH(NON-DROWSY)" at bounding box center [359, 237] width 146 height 29
type input "850.5"
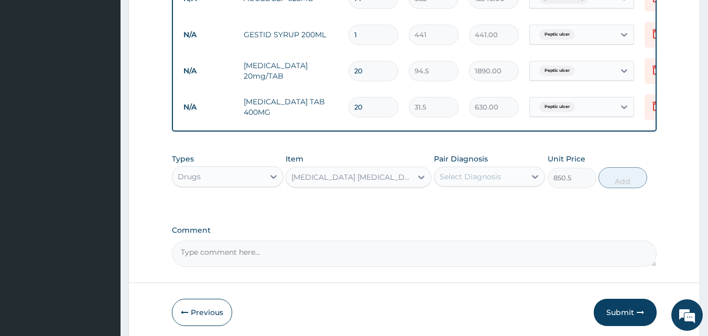
click at [352, 182] on div "BENYLIN DRY COUGH(NON-DROWSY)" at bounding box center [352, 177] width 122 height 10
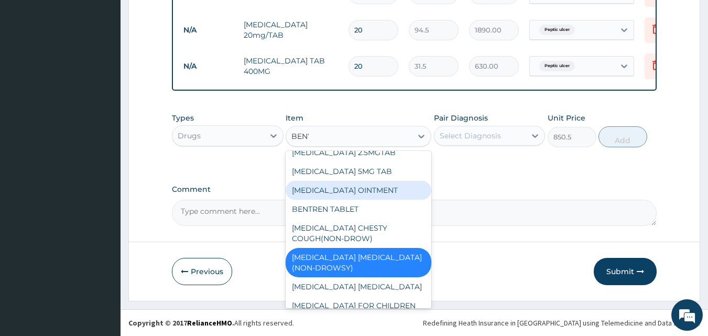
scroll to position [0, 0]
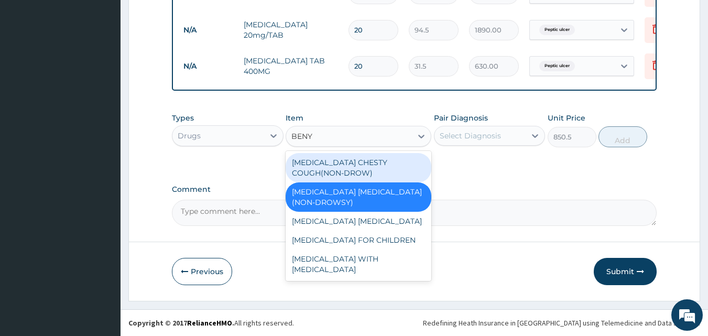
type input "BENYL"
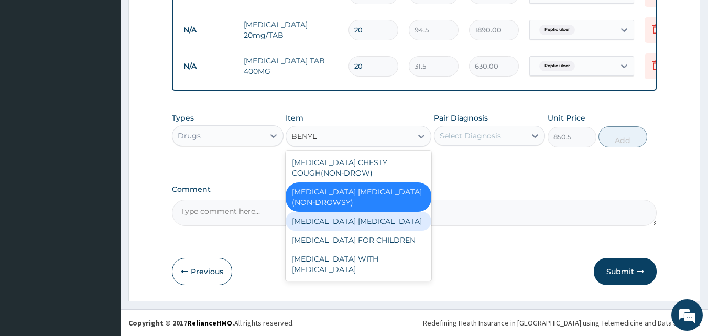
click at [353, 222] on div "BENYLIN EXPECTORANT" at bounding box center [359, 221] width 146 height 19
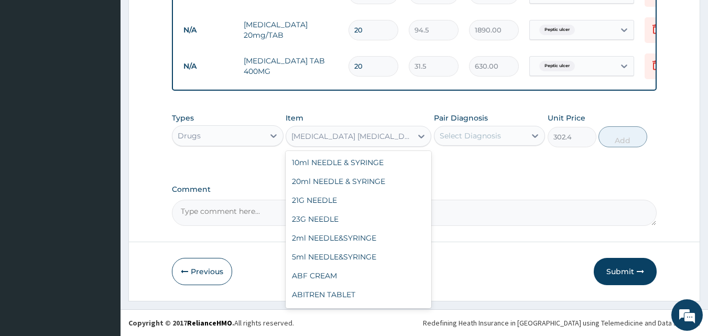
click at [359, 138] on div "BENYLIN EXPECTORANT" at bounding box center [352, 136] width 122 height 10
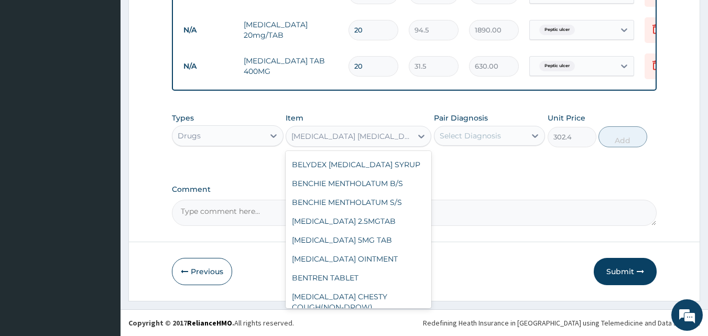
click at [358, 316] on div "BENYLIN DRY COUGH(NON-DROWSY)" at bounding box center [359, 330] width 146 height 29
type input "850.5"
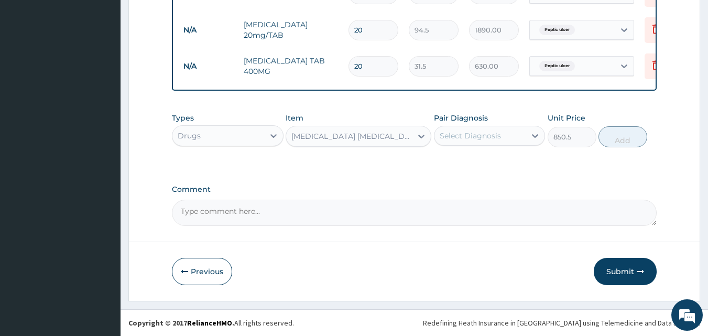
click at [472, 131] on div "Select Diagnosis" at bounding box center [470, 135] width 61 height 10
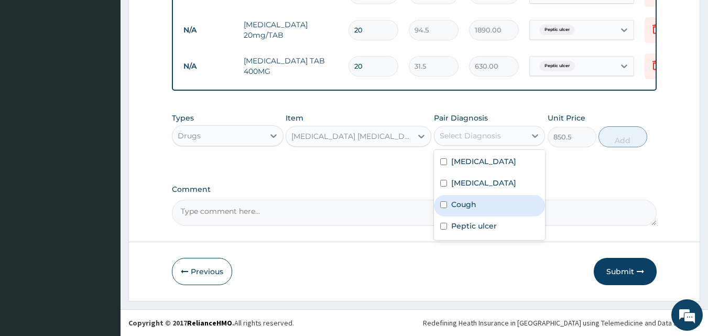
click at [444, 203] on input "checkbox" at bounding box center [443, 204] width 7 height 7
checkbox input "true"
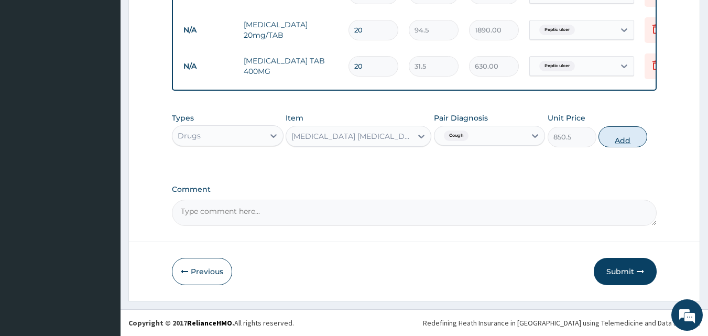
click at [626, 135] on button "Add" at bounding box center [622, 136] width 49 height 21
type input "0"
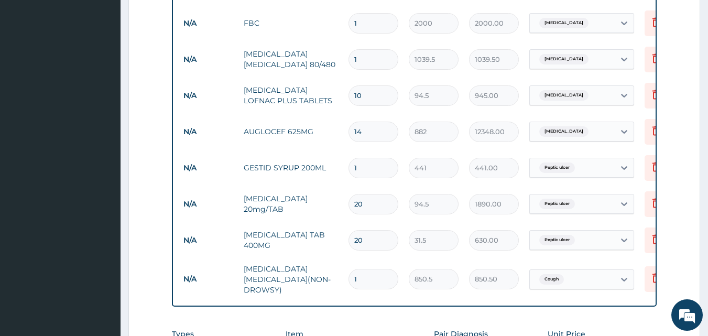
scroll to position [499, 0]
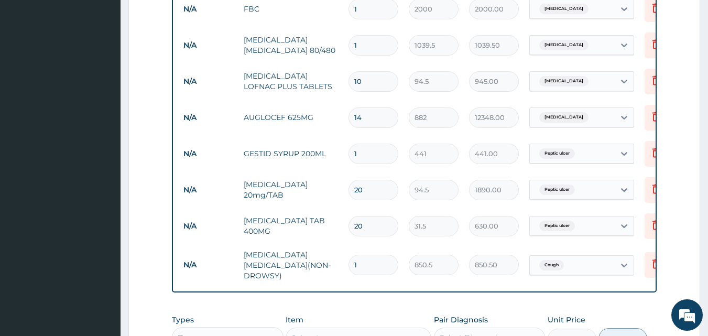
click at [358, 155] on input "1" at bounding box center [373, 154] width 50 height 20
type input "0.00"
type input "2"
type input "882.00"
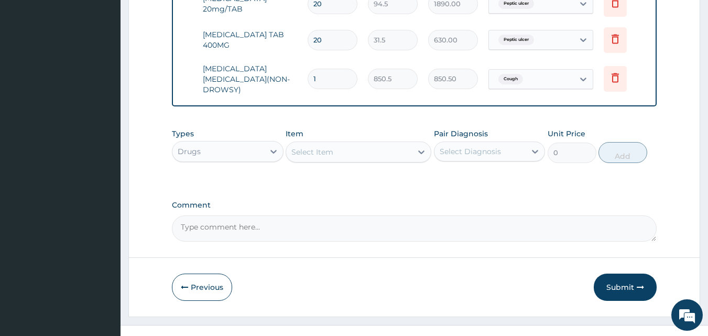
scroll to position [703, 0]
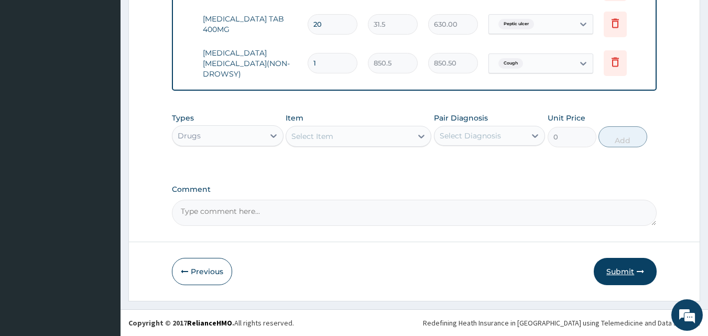
type input "2"
click at [623, 271] on button "Submit" at bounding box center [625, 271] width 63 height 27
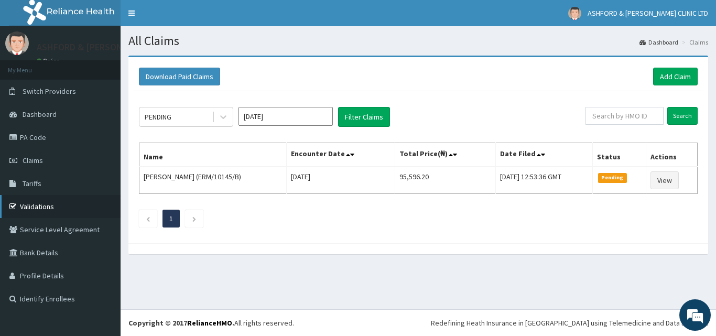
click at [30, 206] on link "Validations" at bounding box center [60, 206] width 120 height 23
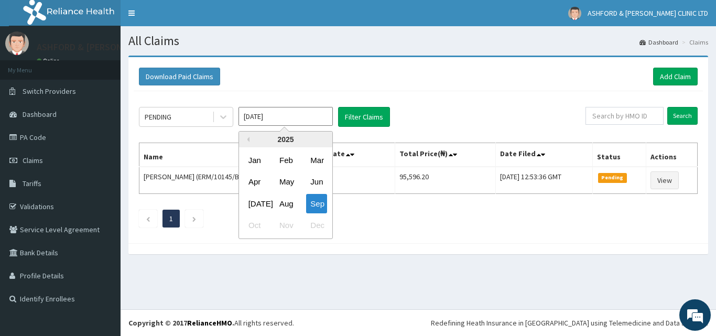
click at [277, 121] on input "[DATE]" at bounding box center [285, 116] width 94 height 19
click at [286, 203] on div "Aug" at bounding box center [285, 203] width 21 height 19
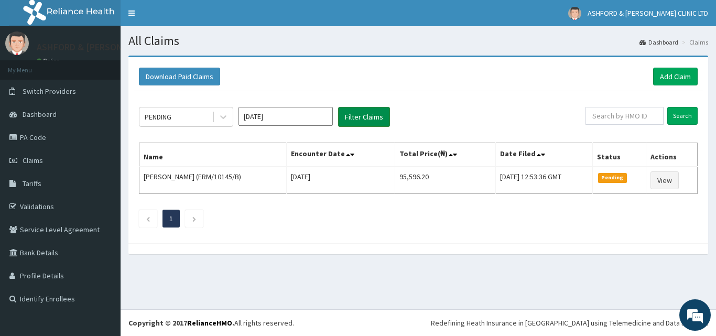
click at [359, 115] on button "Filter Claims" at bounding box center [364, 117] width 52 height 20
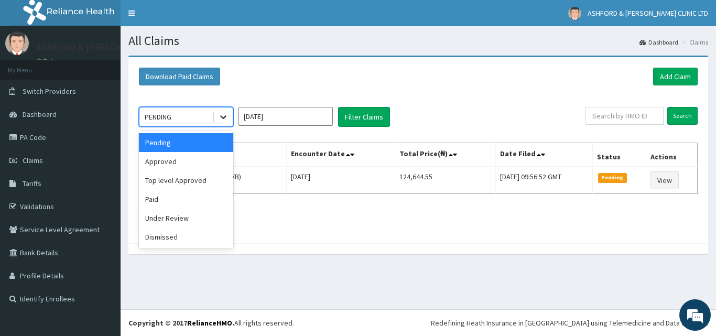
click at [222, 117] on icon at bounding box center [223, 118] width 6 height 4
click at [187, 199] on div "Paid" at bounding box center [186, 199] width 94 height 19
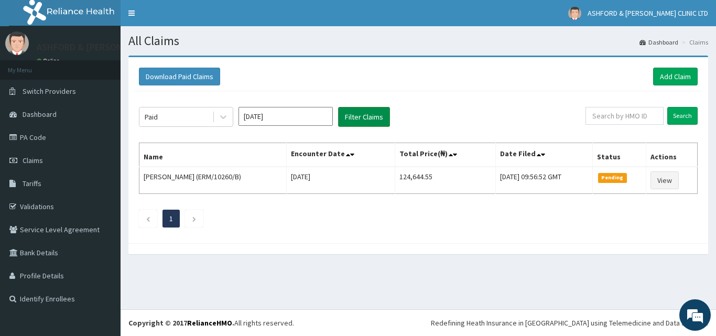
click at [360, 117] on button "Filter Claims" at bounding box center [364, 117] width 52 height 20
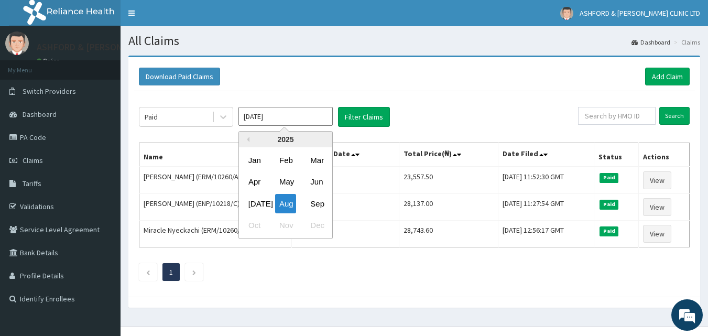
click at [296, 118] on input "Aug 2025" at bounding box center [285, 116] width 94 height 19
click at [317, 203] on div "Sep" at bounding box center [316, 203] width 21 height 19
type input "[DATE]"
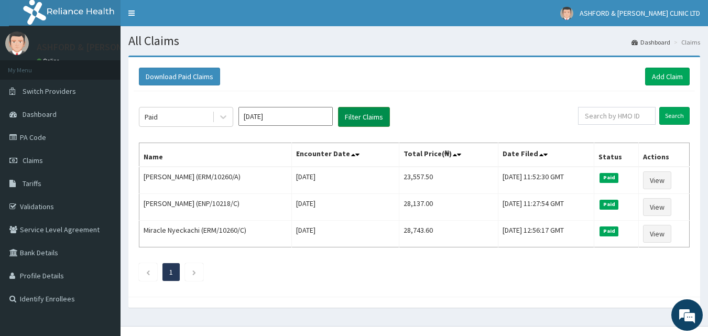
click at [360, 114] on button "Filter Claims" at bounding box center [364, 117] width 52 height 20
